Goal: Task Accomplishment & Management: Manage account settings

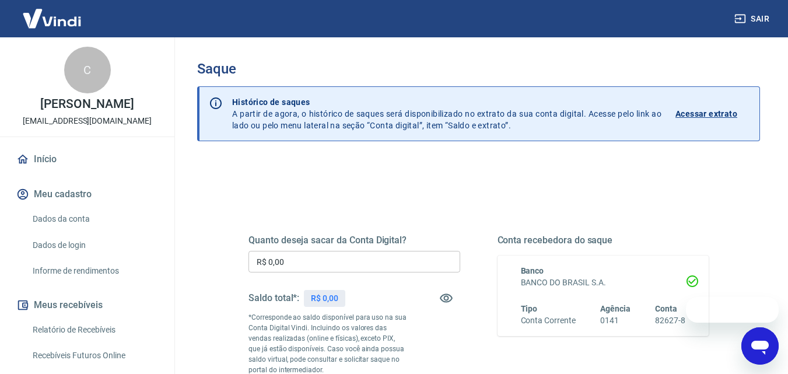
click at [370, 264] on input "R$ 0,00" at bounding box center [354, 262] width 212 height 22
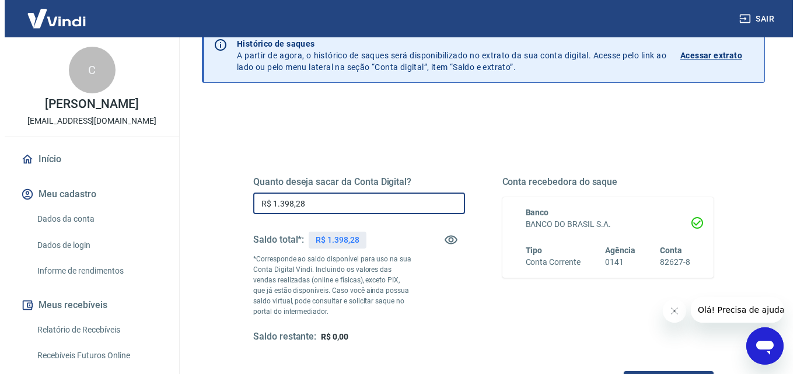
scroll to position [117, 0]
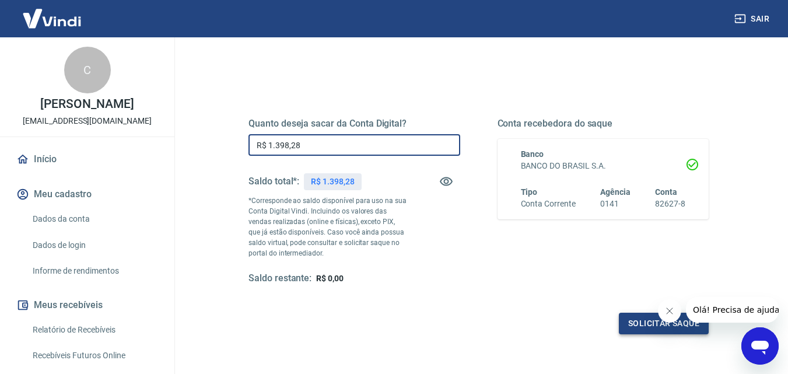
type input "R$ 1.398,28"
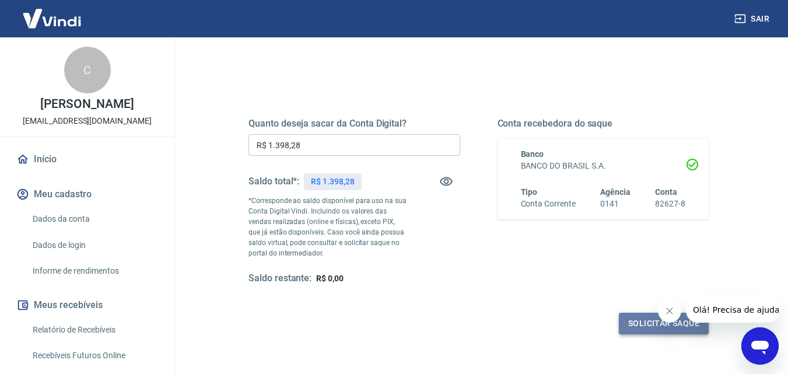
click at [639, 322] on button "Solicitar saque" at bounding box center [664, 324] width 90 height 22
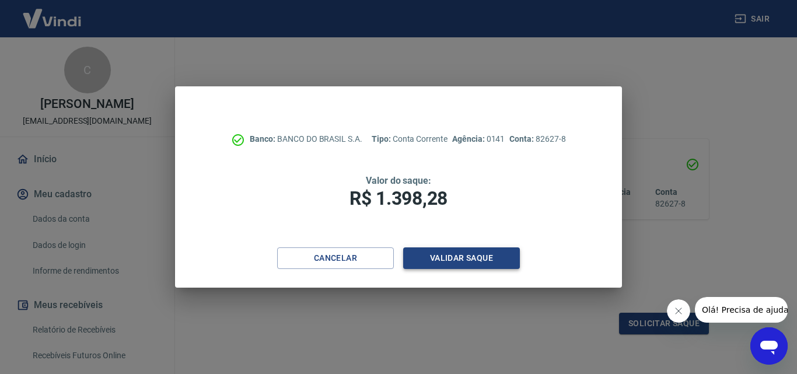
click at [462, 262] on button "Validar saque" at bounding box center [461, 258] width 117 height 22
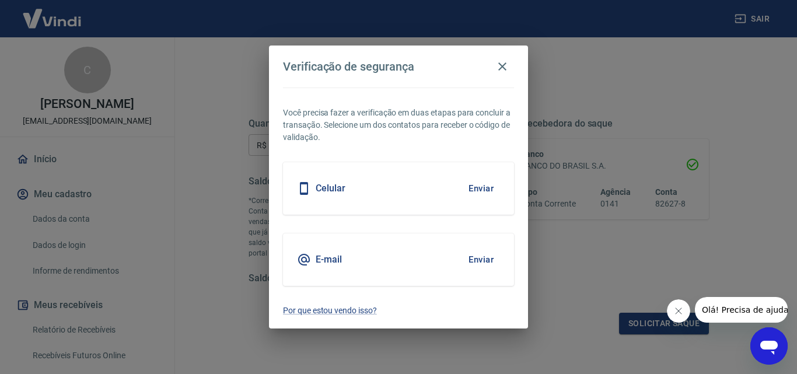
click at [486, 187] on button "Enviar" at bounding box center [481, 188] width 38 height 24
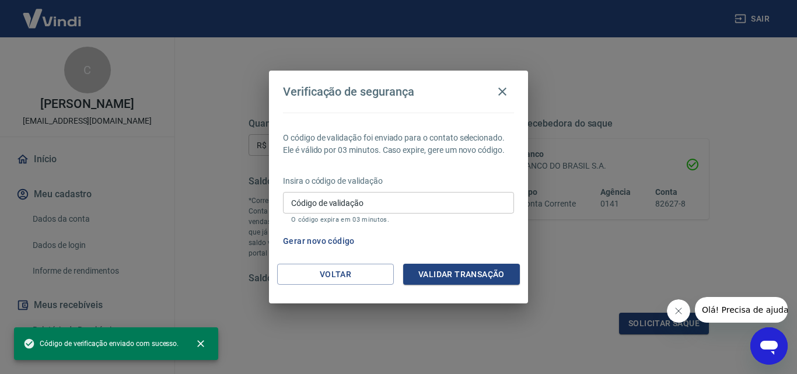
click at [366, 211] on input "Código de validação" at bounding box center [398, 203] width 231 height 22
paste input "577819"
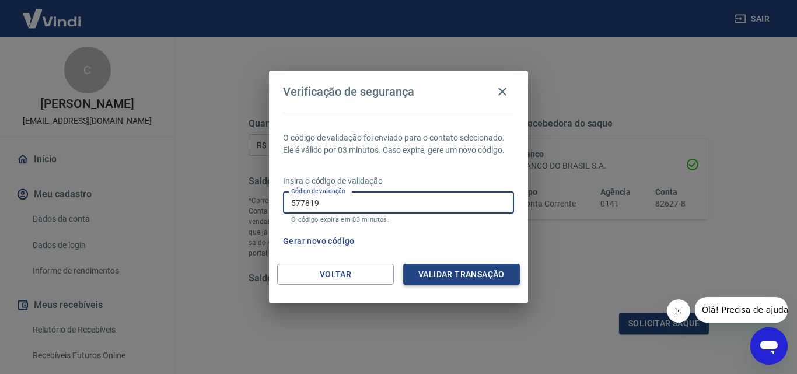
type input "577819"
click at [481, 274] on button "Validar transação" at bounding box center [461, 275] width 117 height 22
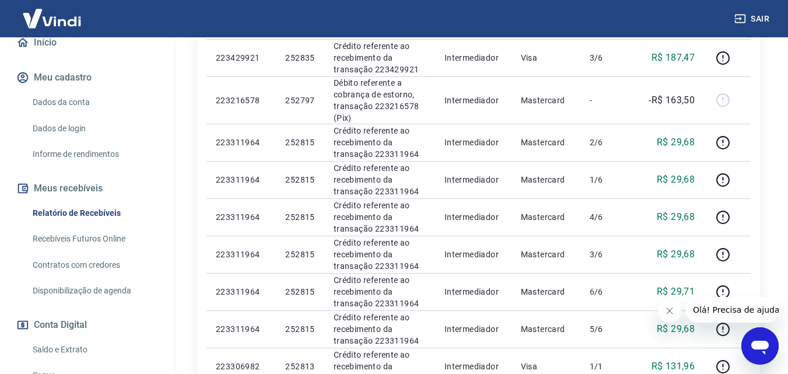
scroll to position [175, 0]
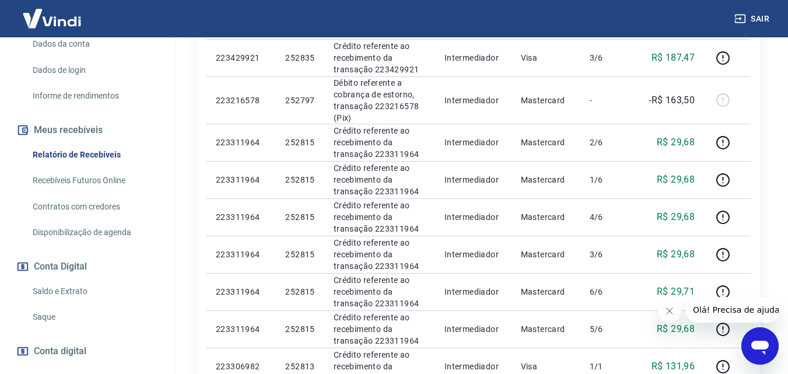
click at [66, 292] on link "Saldo e Extrato" at bounding box center [94, 291] width 132 height 24
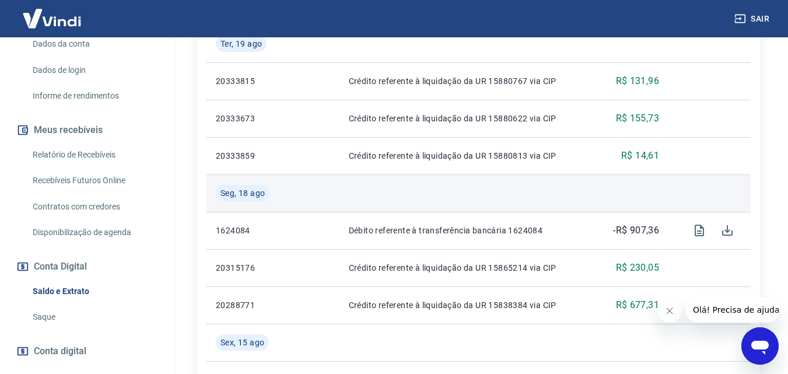
scroll to position [233, 0]
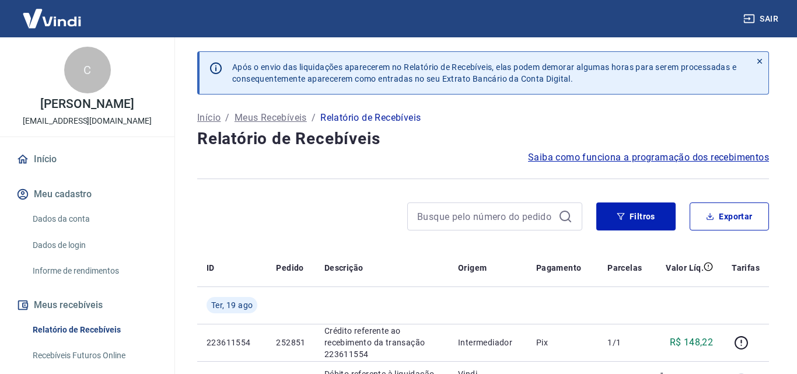
click at [449, 182] on div at bounding box center [483, 178] width 572 height 29
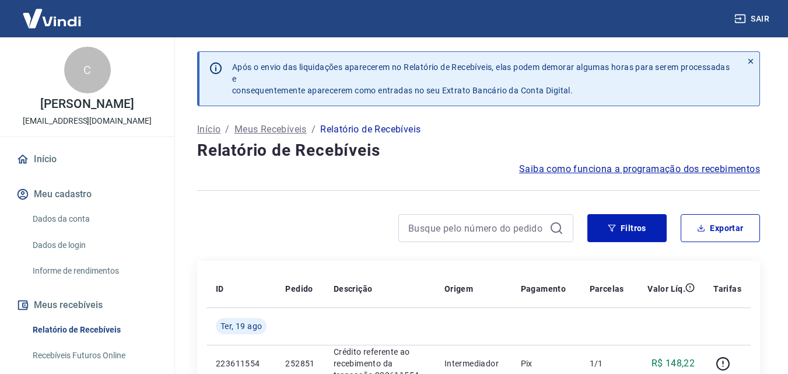
click at [453, 164] on div "Saiba como funciona a programação dos recebimentos" at bounding box center [478, 169] width 563 height 14
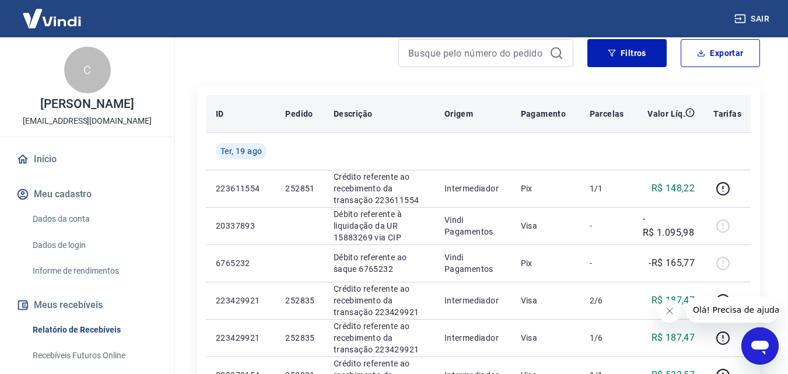
scroll to position [233, 0]
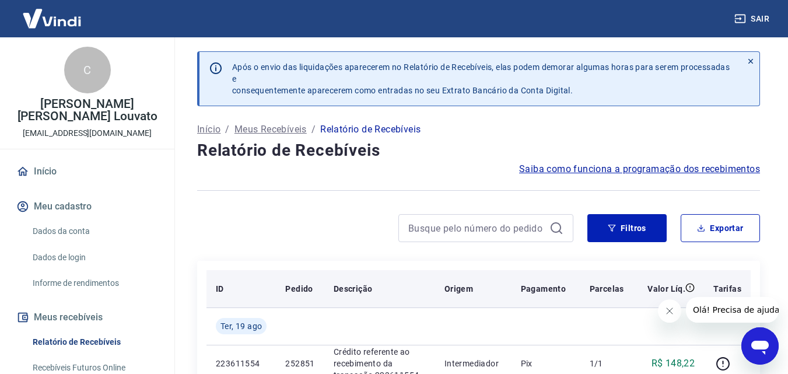
scroll to position [175, 0]
